Goal: Task Accomplishment & Management: Manage account settings

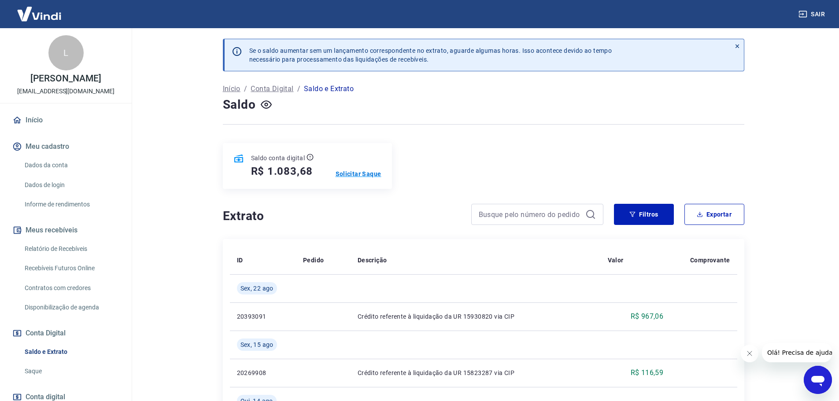
click at [351, 174] on p "Solicitar Saque" at bounding box center [359, 174] width 46 height 9
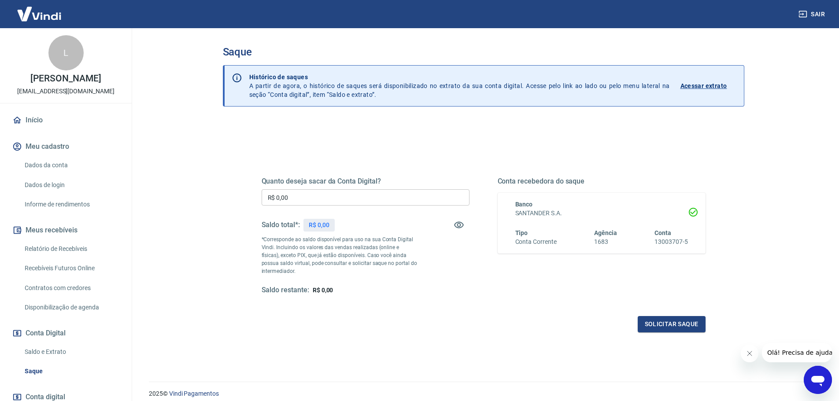
click at [350, 196] on input "R$ 0,00" at bounding box center [366, 197] width 208 height 16
type input "R$ 1.083,68"
click at [657, 320] on button "Solicitar saque" at bounding box center [672, 324] width 68 height 16
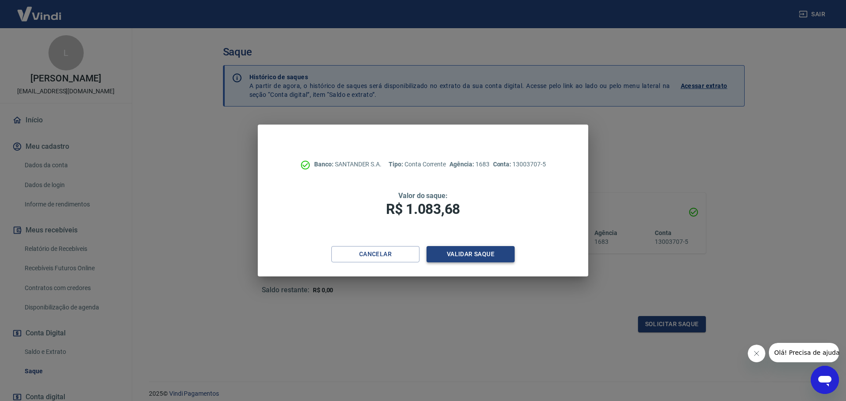
click at [488, 256] on button "Validar saque" at bounding box center [471, 254] width 88 height 16
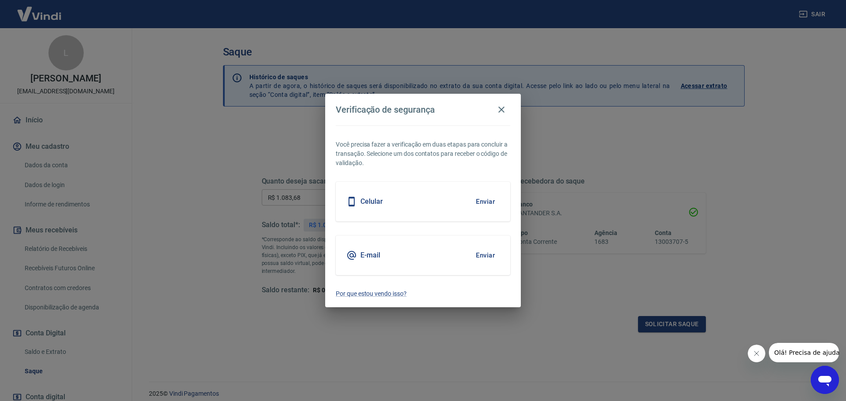
click at [481, 206] on button "Enviar" at bounding box center [485, 202] width 29 height 19
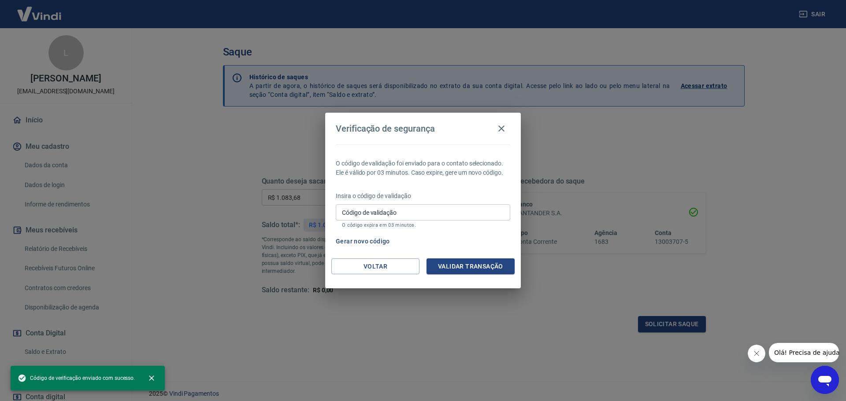
click at [370, 215] on input "Código de validação" at bounding box center [423, 212] width 174 height 16
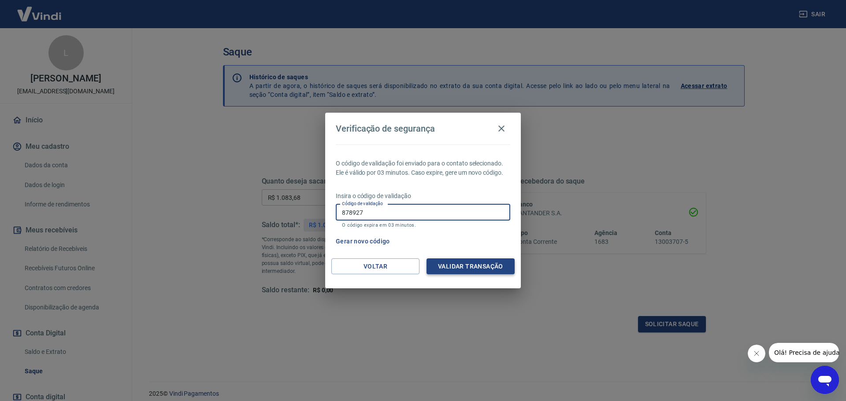
type input "878927"
click at [477, 267] on button "Validar transação" at bounding box center [471, 267] width 88 height 16
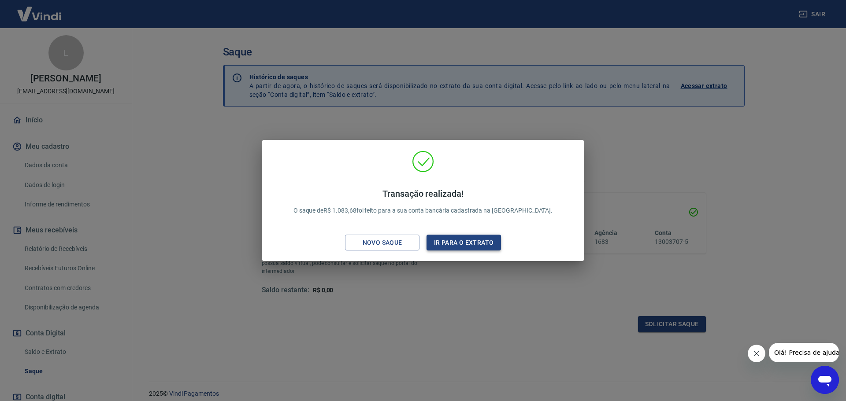
click at [468, 239] on button "Ir para o extrato" at bounding box center [464, 243] width 74 height 16
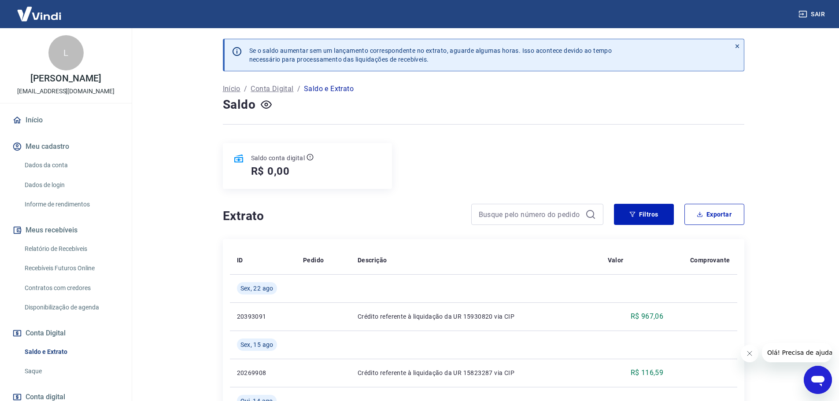
click at [58, 127] on link "Início" at bounding box center [66, 120] width 111 height 19
